Goal: Browse casually: Explore the website without a specific task or goal

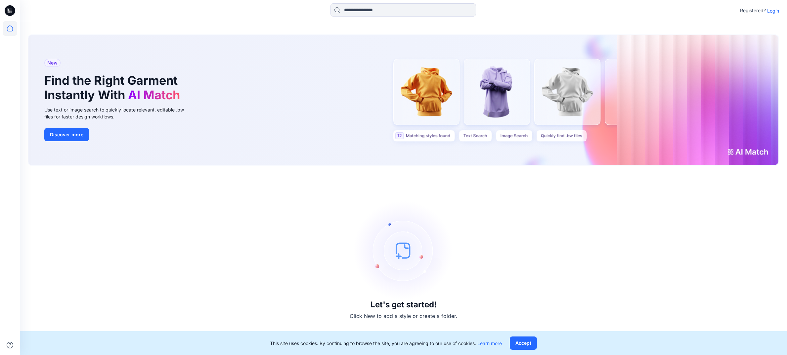
click at [774, 10] on p "Login" at bounding box center [773, 10] width 12 height 7
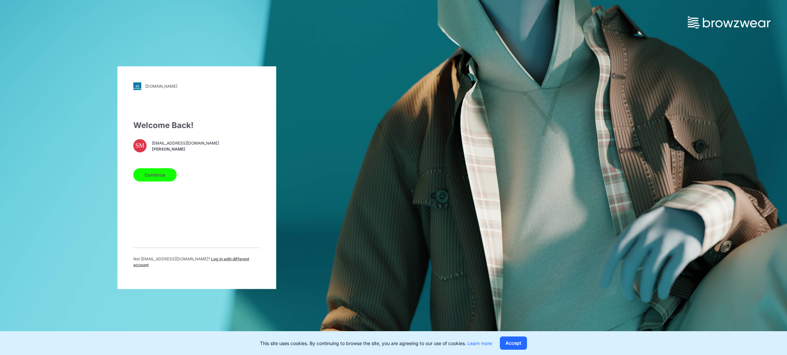
click at [159, 177] on button "Continue" at bounding box center [154, 174] width 43 height 13
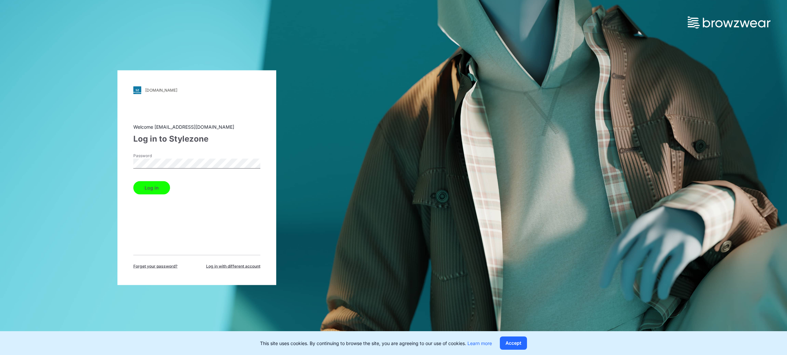
click at [164, 189] on button "Log in" at bounding box center [151, 187] width 37 height 13
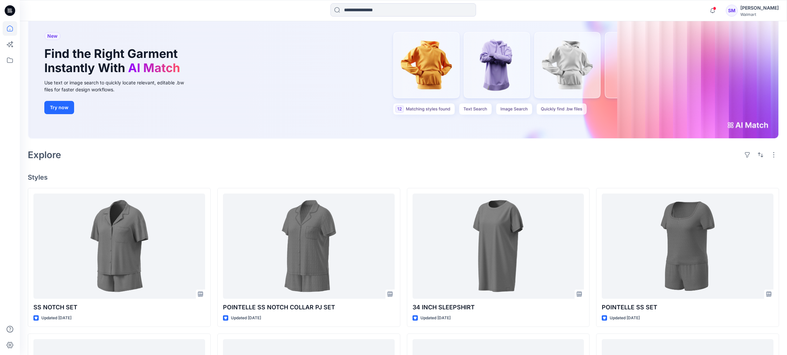
scroll to position [50, 0]
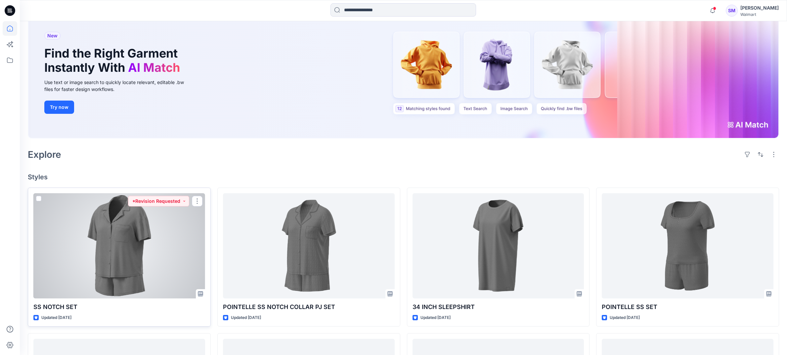
click at [128, 244] on div at bounding box center [119, 245] width 172 height 105
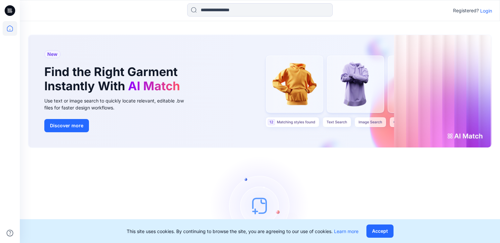
click at [487, 9] on p "Login" at bounding box center [486, 10] width 12 height 7
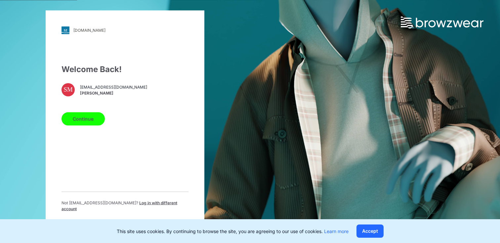
click at [75, 130] on div "Welcome Back! SM [EMAIL_ADDRESS][DOMAIN_NAME] [PERSON_NAME] Continue Not [EMAIL…" at bounding box center [125, 140] width 127 height 154
click at [77, 121] on button "Continue" at bounding box center [83, 118] width 43 height 13
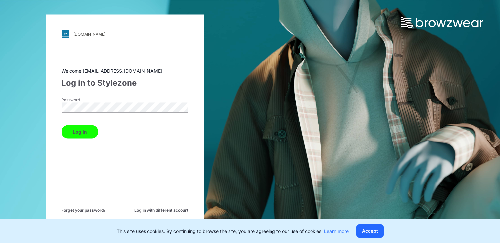
click at [87, 130] on button "Log in" at bounding box center [80, 131] width 37 height 13
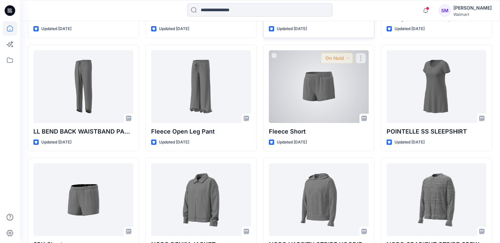
scroll to position [658, 0]
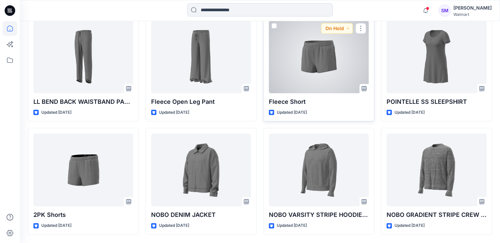
click at [312, 61] on div at bounding box center [319, 57] width 100 height 73
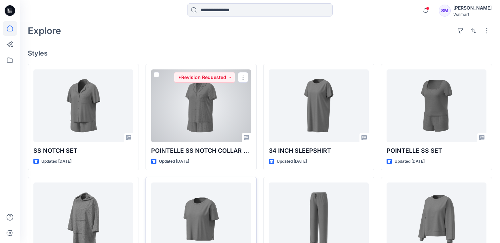
scroll to position [155, 0]
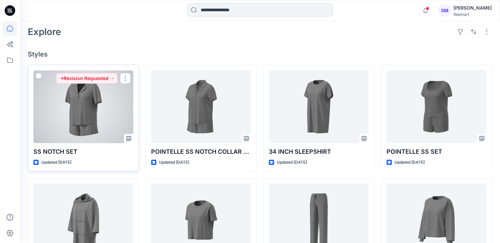
click at [96, 101] on div at bounding box center [83, 106] width 100 height 73
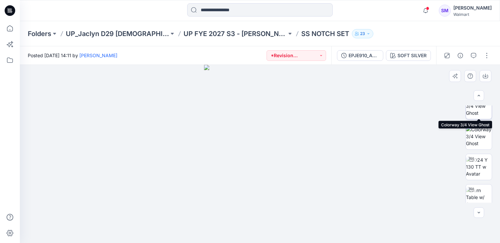
scroll to position [44, 0]
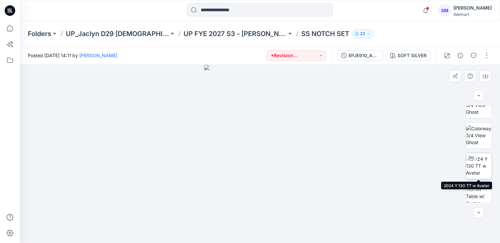
click at [482, 166] on img at bounding box center [479, 165] width 26 height 21
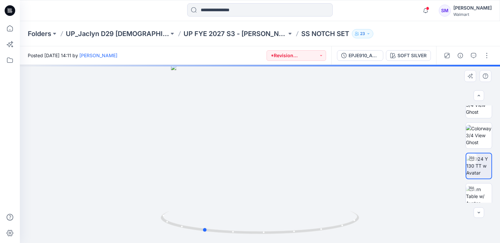
drag, startPoint x: 267, startPoint y: 164, endPoint x: 209, endPoint y: 160, distance: 57.4
click at [209, 160] on div at bounding box center [260, 154] width 480 height 178
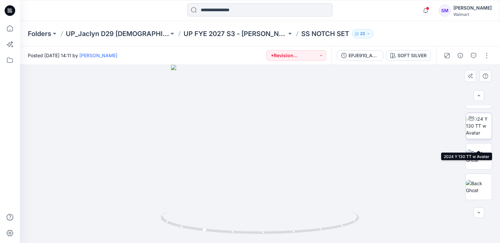
scroll to position [145, 0]
click at [476, 151] on img at bounding box center [479, 156] width 26 height 14
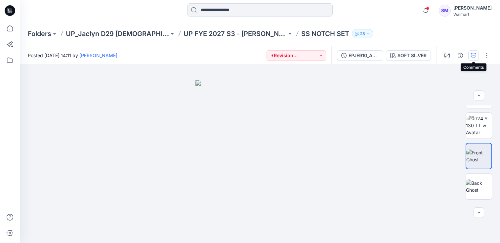
click at [474, 54] on icon "button" at bounding box center [473, 55] width 5 height 5
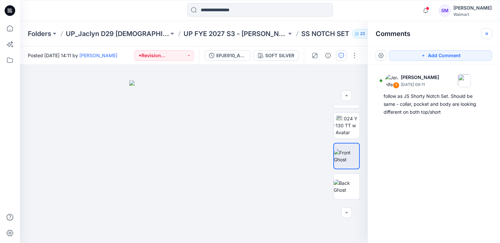
click at [490, 34] on button "button" at bounding box center [487, 33] width 11 height 11
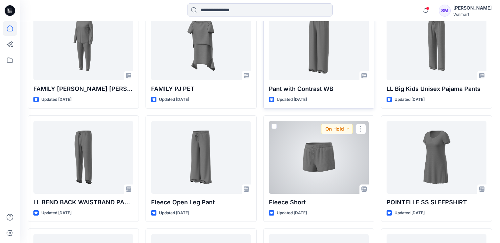
scroll to position [553, 0]
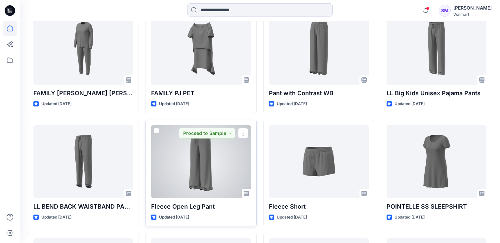
click at [212, 146] on div at bounding box center [201, 161] width 100 height 73
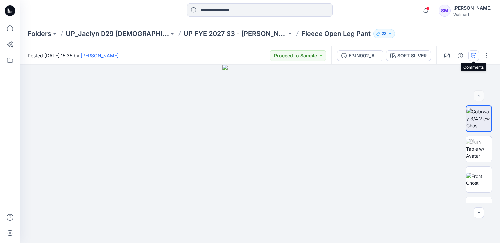
click at [474, 53] on icon "button" at bounding box center [473, 55] width 5 height 5
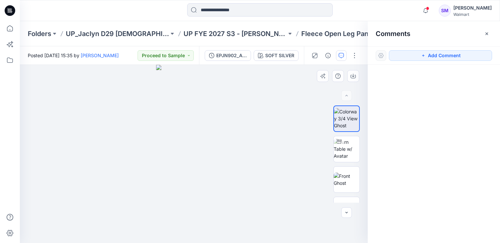
click at [305, 101] on div at bounding box center [194, 154] width 348 height 178
click at [486, 33] on icon "button" at bounding box center [486, 33] width 5 height 5
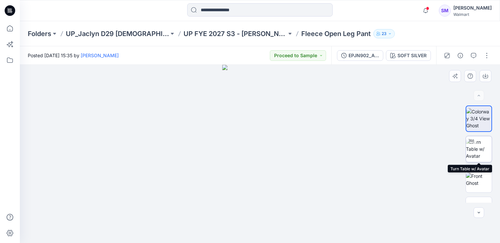
click at [489, 151] on img at bounding box center [479, 149] width 26 height 21
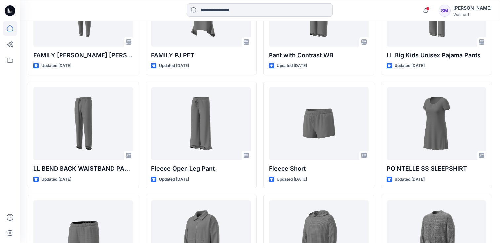
scroll to position [596, 0]
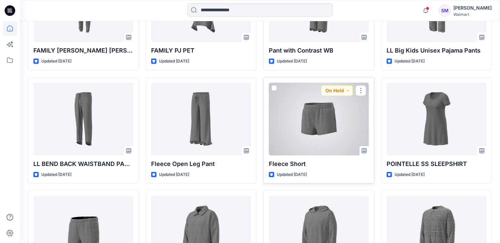
click at [337, 136] on div at bounding box center [319, 119] width 100 height 73
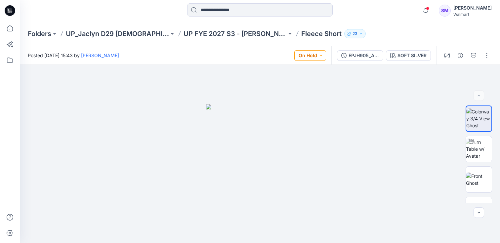
click at [306, 52] on button "On Hold" at bounding box center [310, 55] width 32 height 11
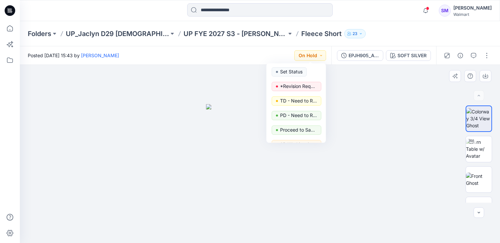
click at [405, 112] on div at bounding box center [260, 154] width 480 height 178
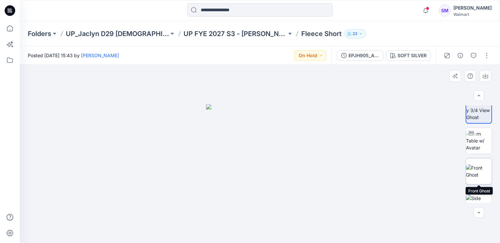
scroll to position [6, 0]
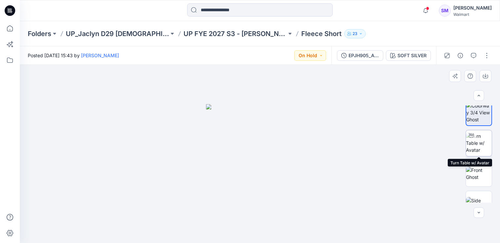
click at [479, 142] on img at bounding box center [479, 143] width 26 height 21
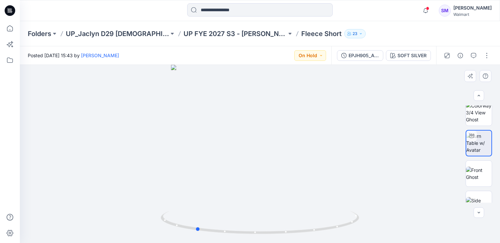
drag, startPoint x: 271, startPoint y: 184, endPoint x: 210, endPoint y: 178, distance: 61.4
click at [210, 178] on div at bounding box center [260, 154] width 480 height 178
drag, startPoint x: 270, startPoint y: 198, endPoint x: 202, endPoint y: 191, distance: 68.2
click at [202, 191] on div at bounding box center [260, 154] width 480 height 178
drag, startPoint x: 279, startPoint y: 200, endPoint x: 233, endPoint y: 196, distance: 46.5
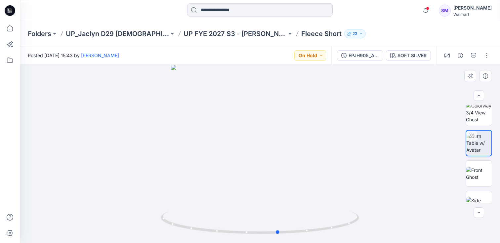
click at [233, 196] on div at bounding box center [260, 154] width 480 height 178
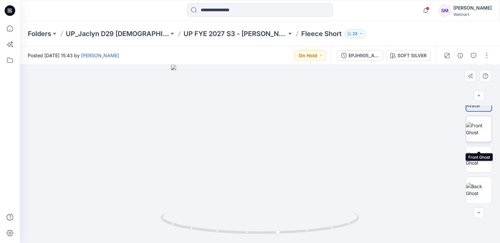
scroll to position [51, 0]
drag, startPoint x: 275, startPoint y: 173, endPoint x: 205, endPoint y: 172, distance: 69.8
click at [205, 172] on div at bounding box center [260, 154] width 480 height 178
drag, startPoint x: 271, startPoint y: 173, endPoint x: 187, endPoint y: 172, distance: 84.0
click at [187, 172] on div at bounding box center [260, 154] width 480 height 178
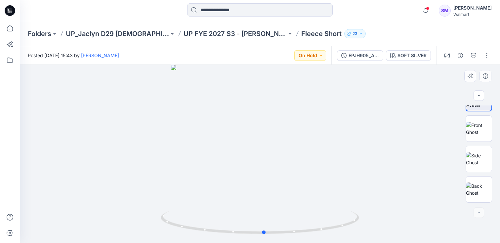
drag, startPoint x: 254, startPoint y: 183, endPoint x: 194, endPoint y: 180, distance: 59.6
click at [194, 180] on div at bounding box center [260, 154] width 480 height 178
click at [276, 176] on div at bounding box center [260, 154] width 480 height 178
click at [265, 225] on icon at bounding box center [264, 225] width 2 height 2
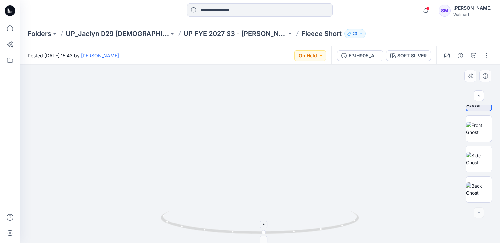
click at [265, 225] on icon at bounding box center [264, 225] width 2 height 2
drag, startPoint x: 273, startPoint y: 178, endPoint x: 215, endPoint y: 173, distance: 58.5
click at [215, 173] on img at bounding box center [260, 85] width 443 height 315
drag, startPoint x: 282, startPoint y: 173, endPoint x: 245, endPoint y: 173, distance: 37.0
click at [245, 173] on img at bounding box center [260, 85] width 443 height 316
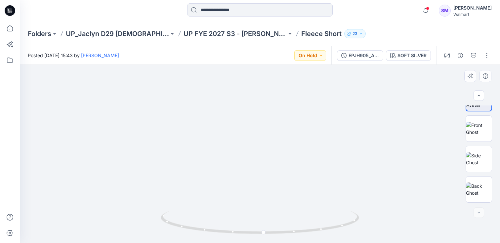
drag, startPoint x: 252, startPoint y: 173, endPoint x: 277, endPoint y: 173, distance: 24.5
click at [277, 173] on img at bounding box center [260, 85] width 443 height 316
drag, startPoint x: 277, startPoint y: 173, endPoint x: 200, endPoint y: 168, distance: 76.6
click at [200, 168] on img at bounding box center [260, 83] width 443 height 319
drag, startPoint x: 273, startPoint y: 148, endPoint x: 209, endPoint y: 145, distance: 63.9
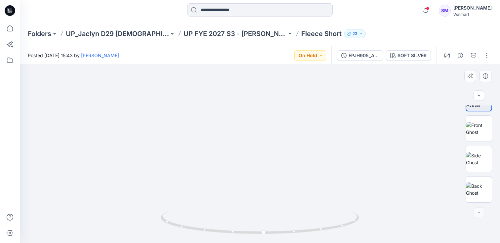
click at [209, 145] on img at bounding box center [260, 81] width 443 height 324
drag, startPoint x: 281, startPoint y: 150, endPoint x: 224, endPoint y: 146, distance: 56.7
click at [224, 146] on img at bounding box center [260, 79] width 443 height 328
drag, startPoint x: 291, startPoint y: 234, endPoint x: 295, endPoint y: 232, distance: 4.3
click at [295, 232] on icon at bounding box center [261, 223] width 200 height 25
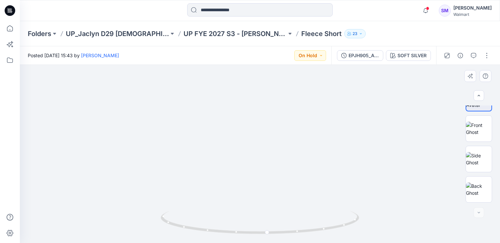
drag, startPoint x: 268, startPoint y: 193, endPoint x: 215, endPoint y: 187, distance: 53.6
click at [215, 187] on img at bounding box center [260, 76] width 443 height 334
drag, startPoint x: 274, startPoint y: 150, endPoint x: 232, endPoint y: 151, distance: 42.7
click at [232, 151] on img at bounding box center [260, 76] width 443 height 333
drag, startPoint x: 297, startPoint y: 234, endPoint x: 108, endPoint y: 235, distance: 188.9
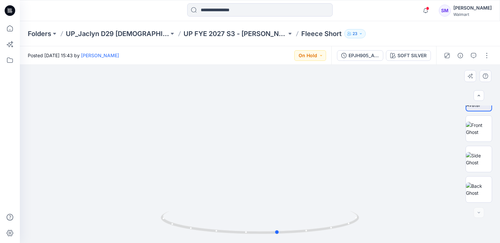
click at [108, 235] on div at bounding box center [260, 154] width 480 height 178
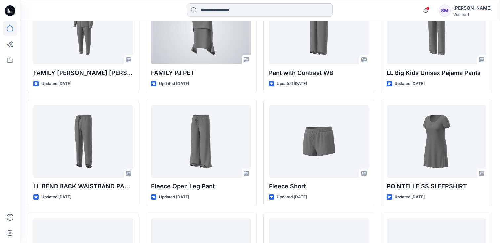
scroll to position [583, 0]
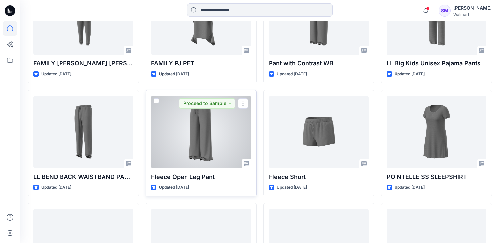
click at [201, 140] on div at bounding box center [201, 132] width 100 height 73
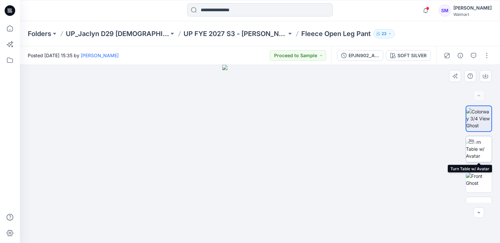
click at [481, 150] on img at bounding box center [479, 149] width 26 height 21
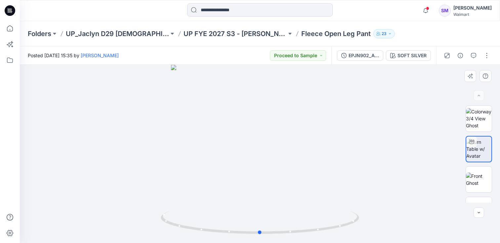
click at [270, 168] on div at bounding box center [260, 154] width 480 height 178
click at [259, 224] on icon at bounding box center [260, 225] width 4 height 4
click at [275, 187] on img at bounding box center [260, 70] width 514 height 345
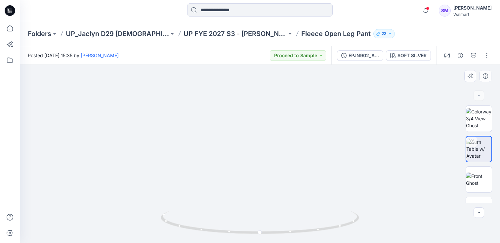
drag, startPoint x: 295, startPoint y: 168, endPoint x: 251, endPoint y: 169, distance: 44.0
click at [248, 169] on img at bounding box center [243, 69] width 514 height 347
drag, startPoint x: 294, startPoint y: 234, endPoint x: 323, endPoint y: 226, distance: 30.5
click at [323, 226] on icon at bounding box center [261, 223] width 200 height 25
drag, startPoint x: 259, startPoint y: 207, endPoint x: 287, endPoint y: 209, distance: 28.5
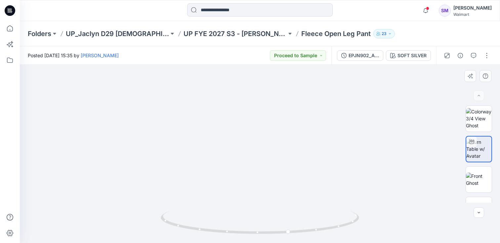
click at [287, 209] on img at bounding box center [277, 72] width 514 height 342
drag, startPoint x: 277, startPoint y: 232, endPoint x: 249, endPoint y: 232, distance: 27.5
click at [249, 232] on icon at bounding box center [261, 223] width 200 height 25
drag, startPoint x: 265, startPoint y: 166, endPoint x: 242, endPoint y: 161, distance: 23.0
click at [242, 161] on img at bounding box center [254, 70] width 514 height 346
